Goal: Task Accomplishment & Management: Use online tool/utility

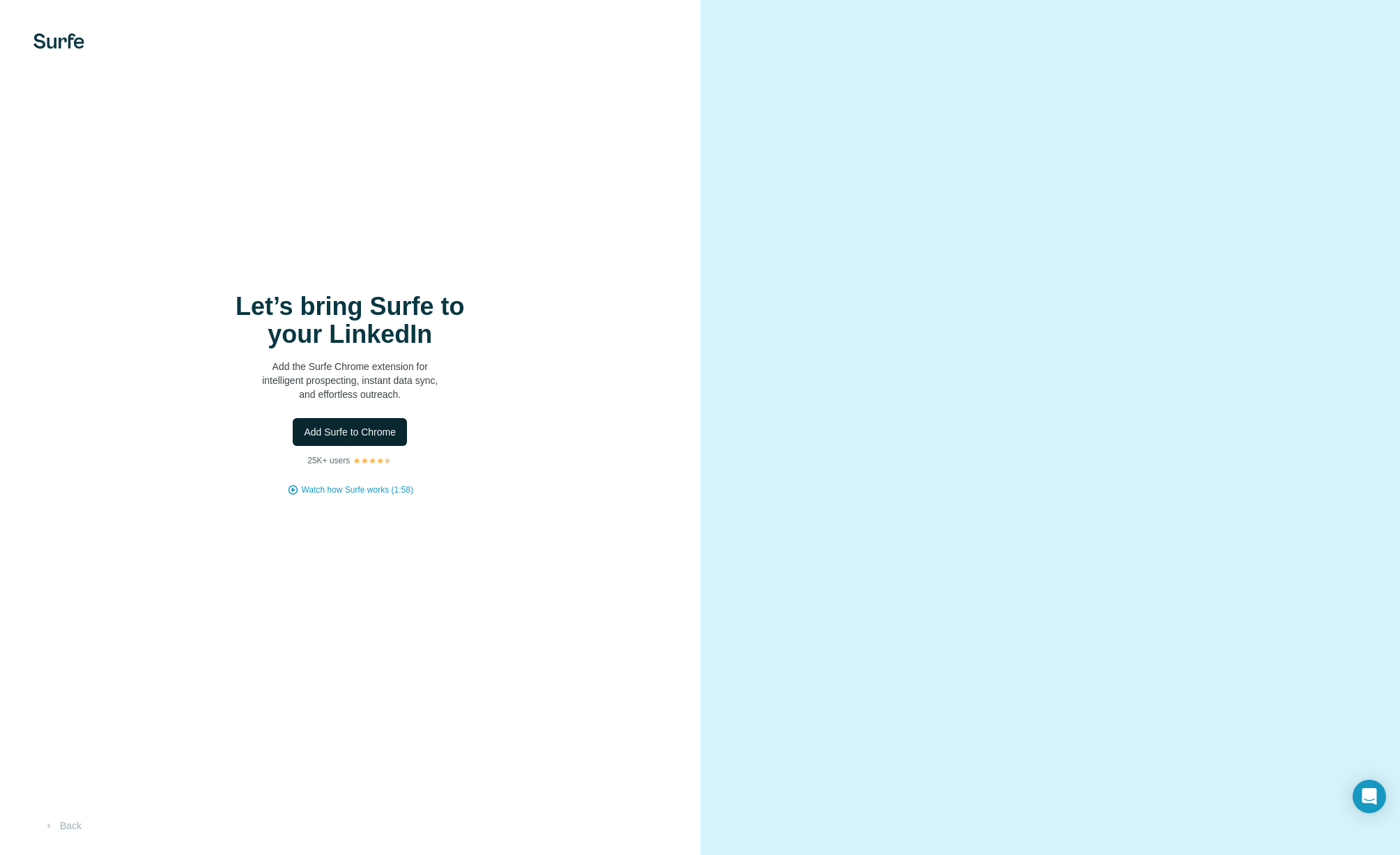
click at [372, 431] on span "Add Surfe to Chrome" at bounding box center [350, 432] width 92 height 14
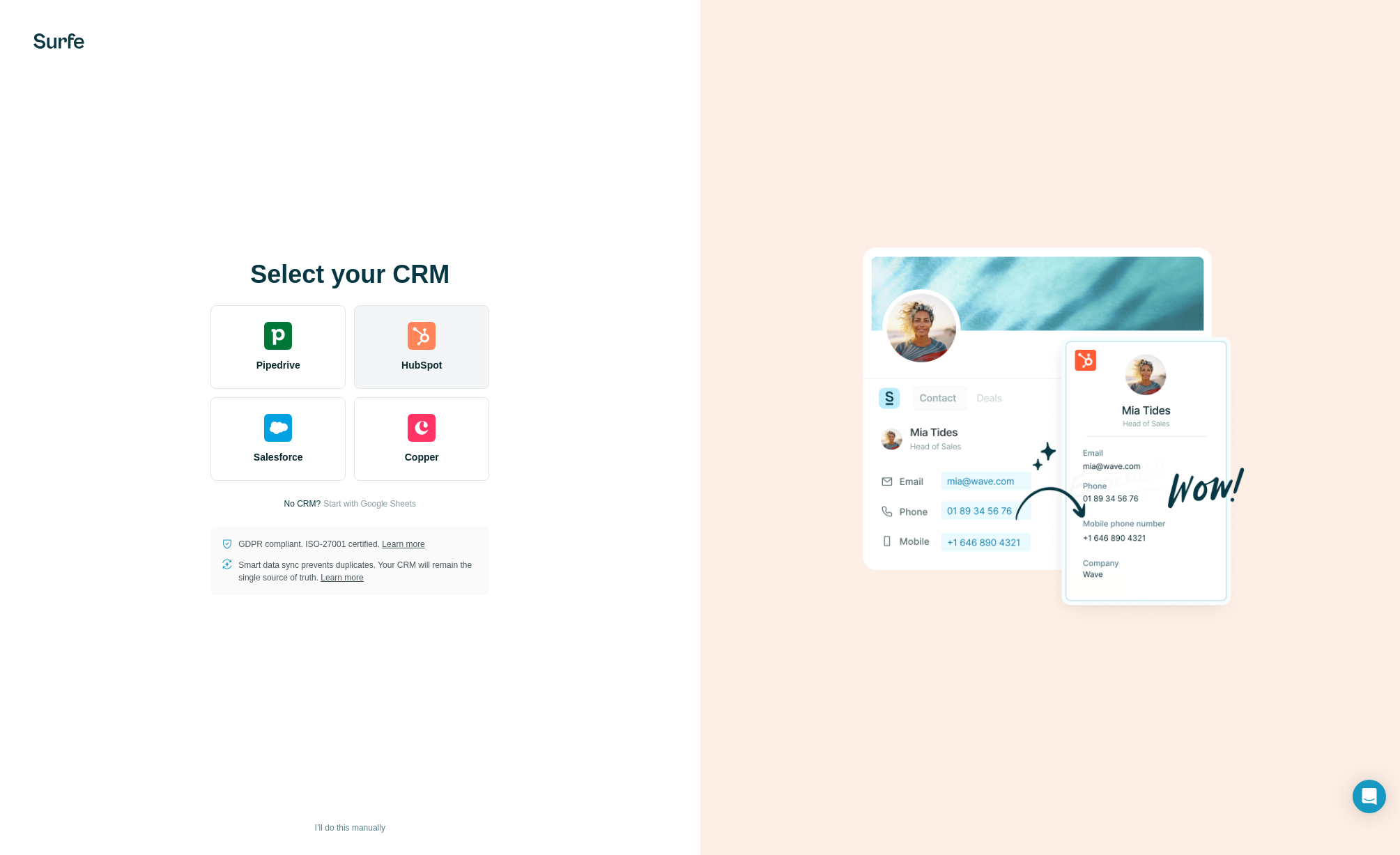
click at [418, 353] on div "HubSpot" at bounding box center [421, 347] width 135 height 84
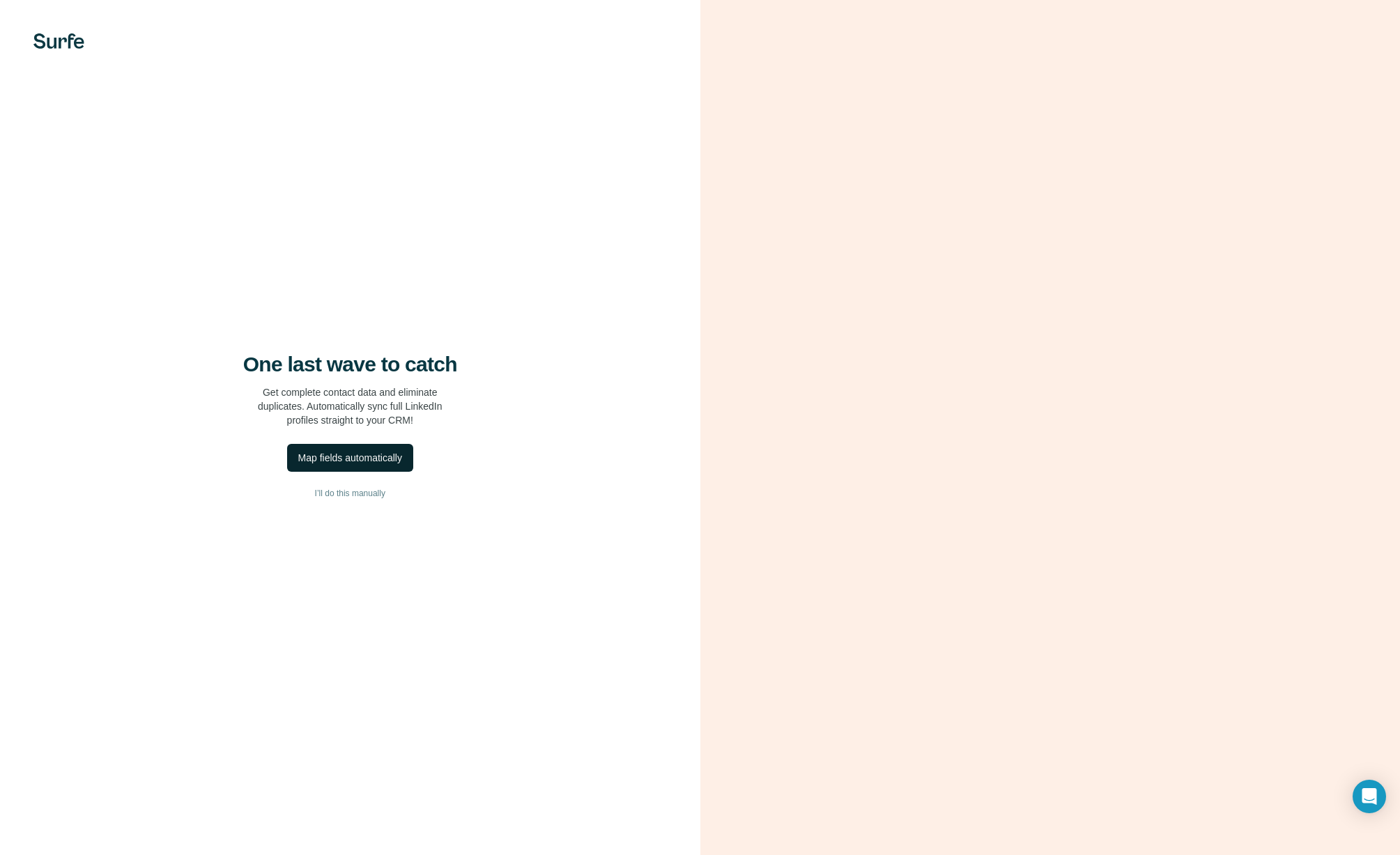
click at [355, 462] on div "Map fields automatically" at bounding box center [350, 458] width 104 height 14
